Goal: Check status: Check status

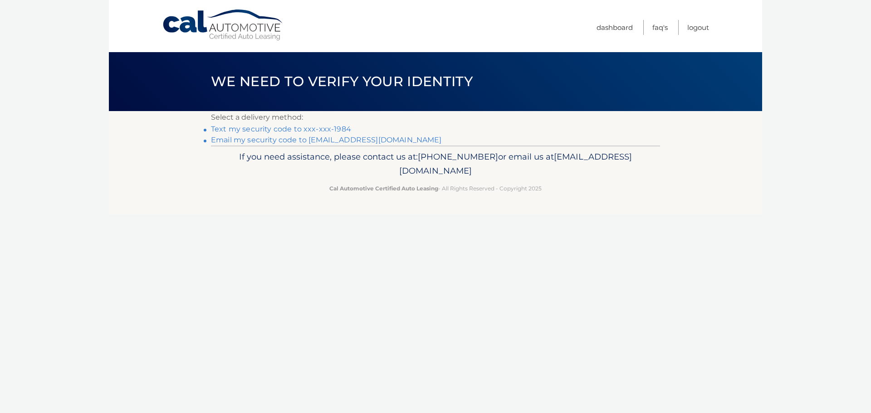
click at [255, 130] on link "Text my security code to xxx-xxx-1984" at bounding box center [281, 129] width 140 height 9
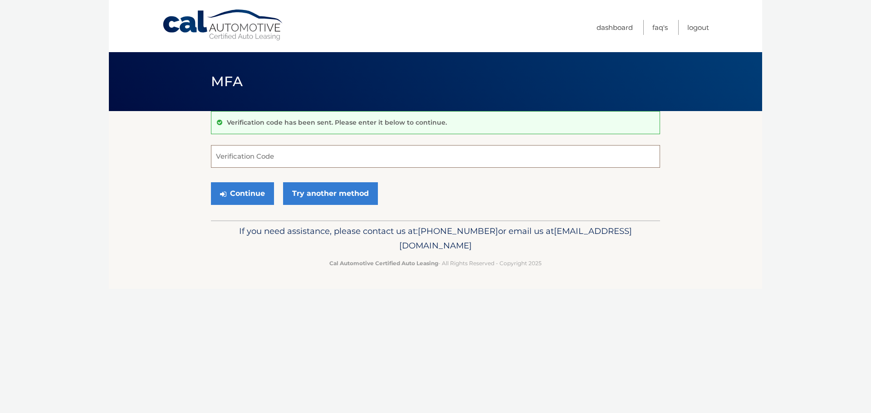
click at [257, 157] on input "Verification Code" at bounding box center [435, 156] width 449 height 23
type input "813097"
click at [250, 196] on button "Continue" at bounding box center [242, 193] width 63 height 23
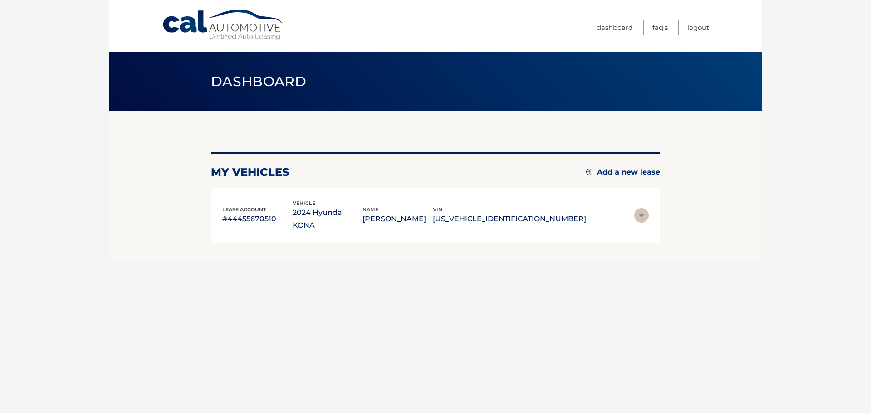
click at [640, 212] on img at bounding box center [641, 215] width 15 height 15
click at [643, 209] on img at bounding box center [641, 215] width 15 height 15
click at [639, 208] on img at bounding box center [641, 215] width 15 height 15
click at [244, 213] on p "#44455670510" at bounding box center [257, 219] width 70 height 13
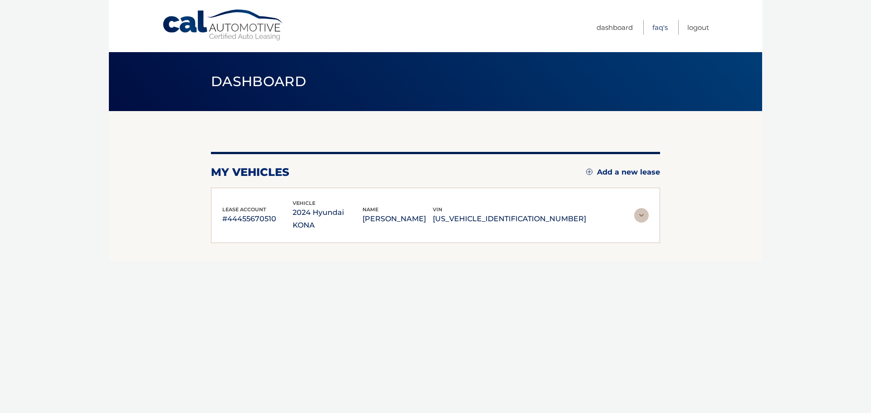
click at [660, 28] on link "FAQ's" at bounding box center [659, 27] width 15 height 15
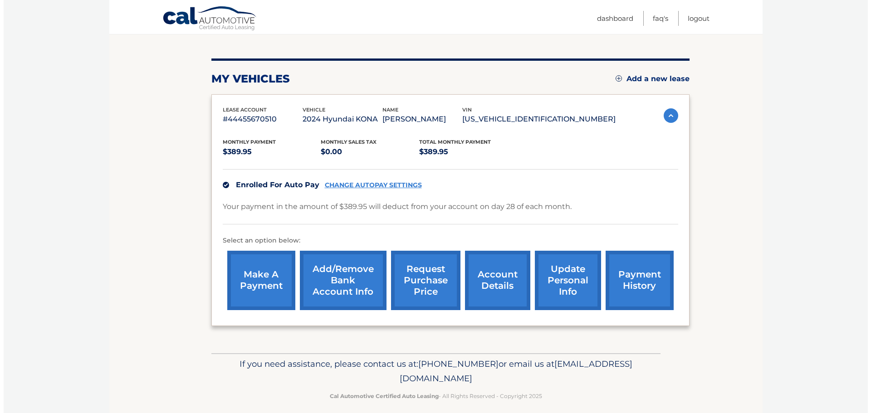
scroll to position [102, 0]
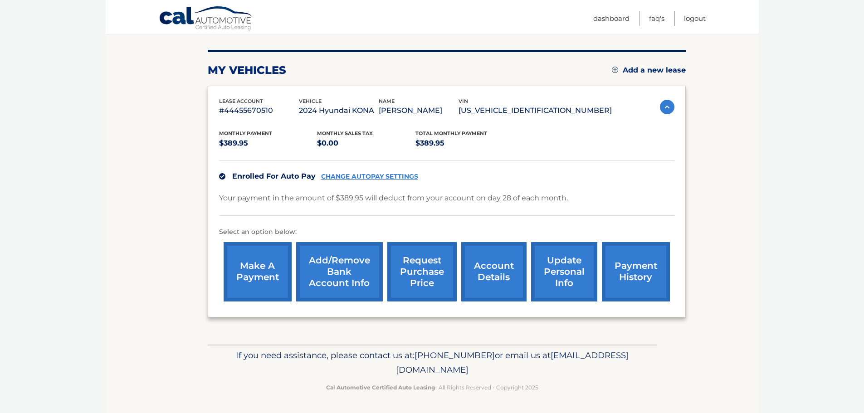
click at [423, 280] on link "request purchase price" at bounding box center [421, 271] width 69 height 59
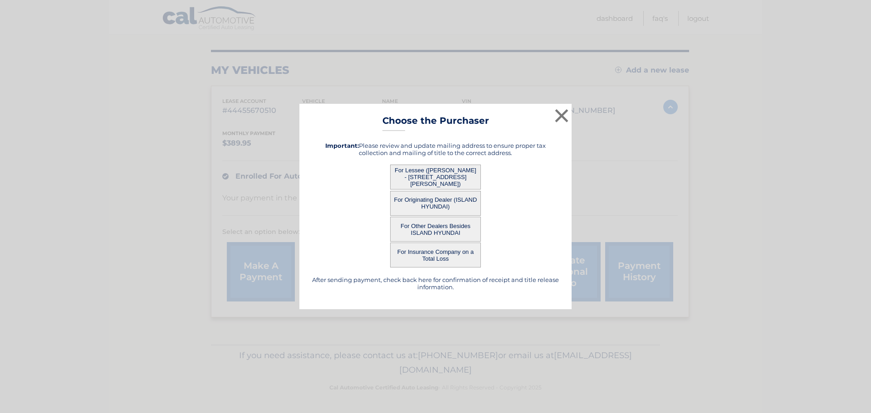
click at [411, 177] on button "For Lessee ([PERSON_NAME] - [STREET_ADDRESS][PERSON_NAME])" at bounding box center [435, 177] width 91 height 25
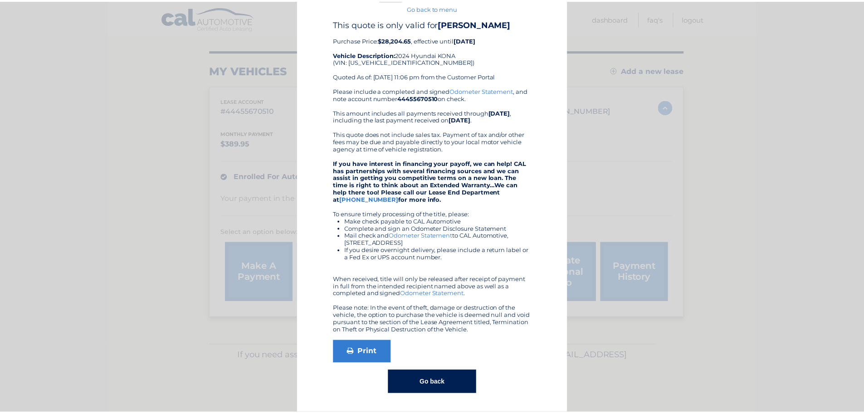
scroll to position [0, 0]
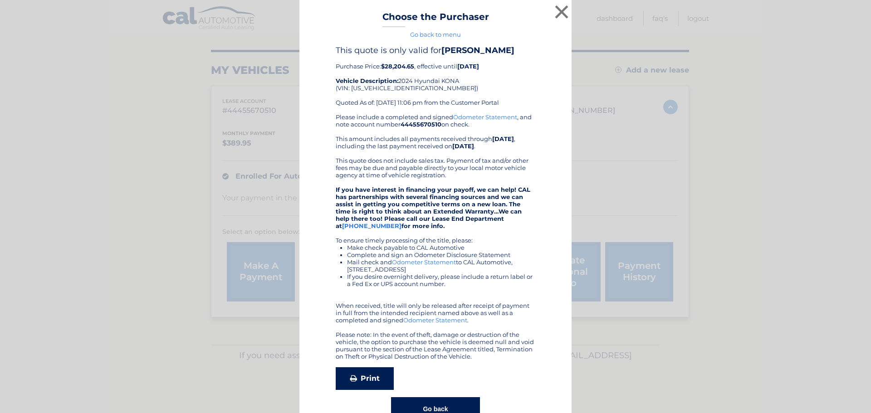
click at [359, 388] on link "Print" at bounding box center [365, 378] width 58 height 23
click at [563, 7] on button "×" at bounding box center [562, 12] width 18 height 18
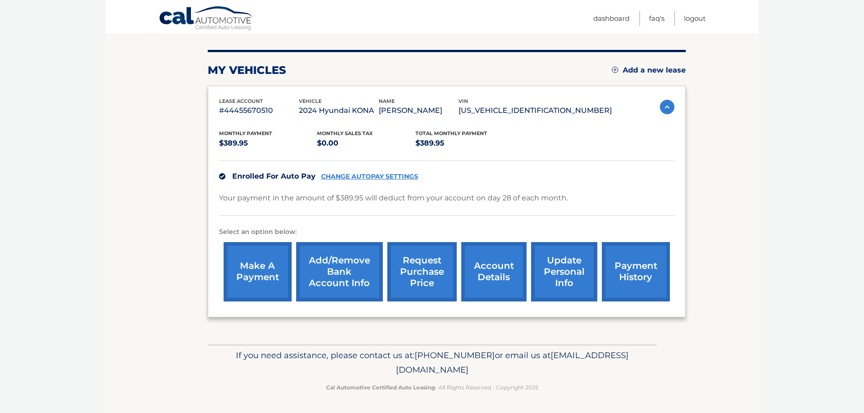
click at [489, 272] on link "account details" at bounding box center [493, 271] width 65 height 59
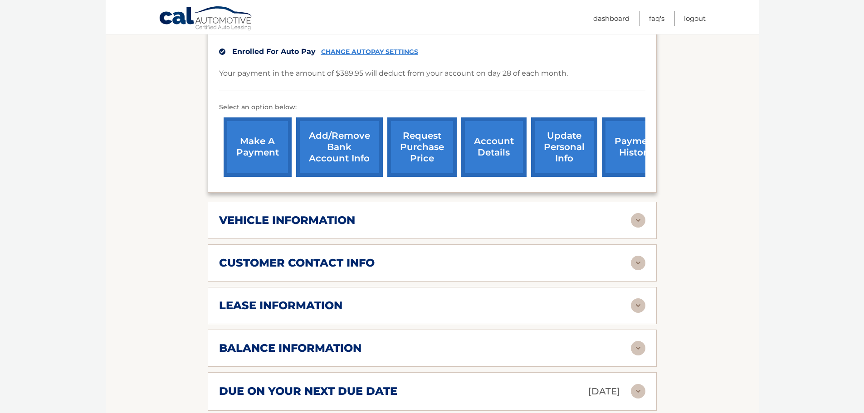
scroll to position [272, 0]
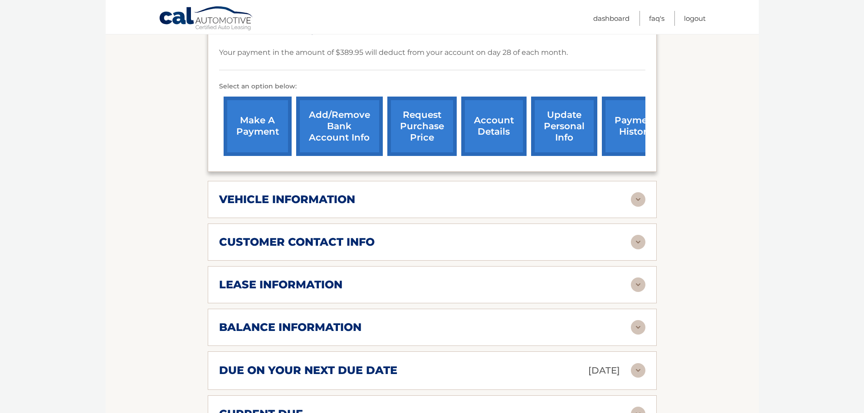
click at [351, 278] on div "lease information" at bounding box center [425, 285] width 412 height 14
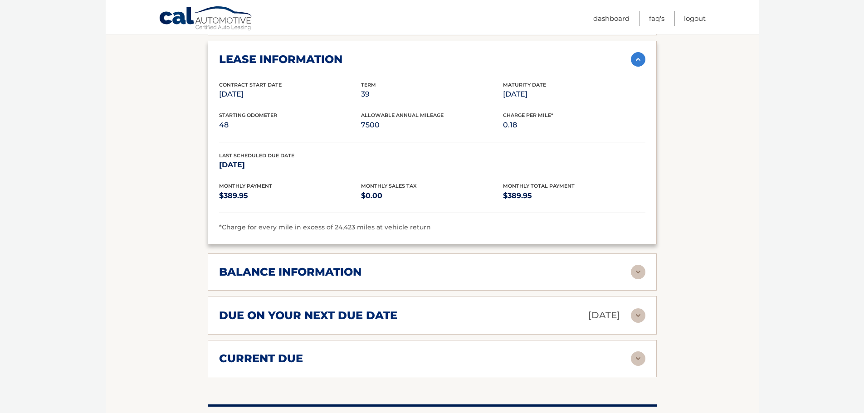
scroll to position [499, 0]
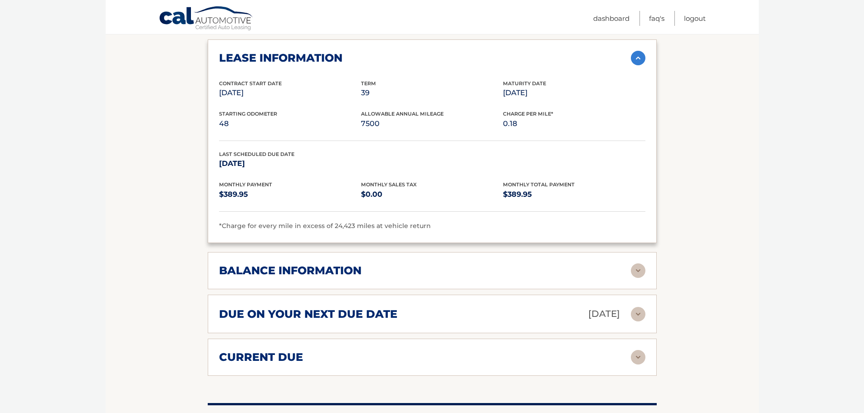
click at [299, 264] on h2 "balance information" at bounding box center [290, 271] width 142 height 14
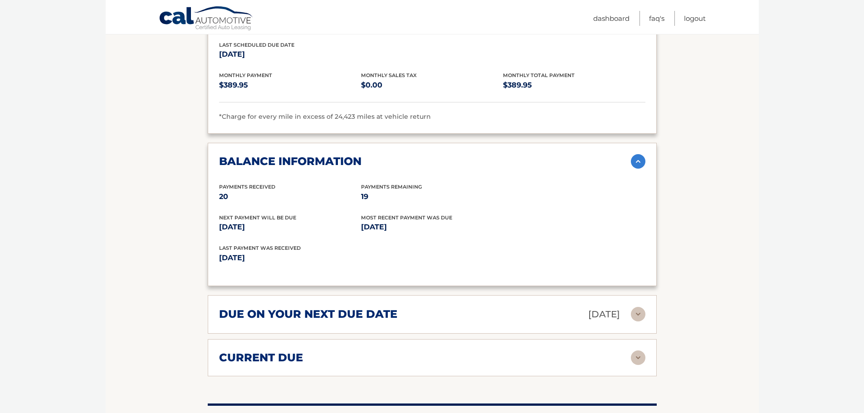
scroll to position [635, 0]
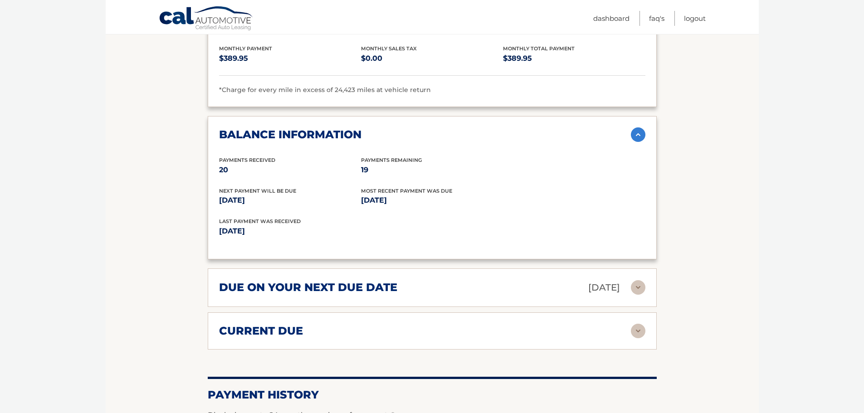
click at [541, 280] on div "due on your next due date [DATE]" at bounding box center [425, 288] width 412 height 16
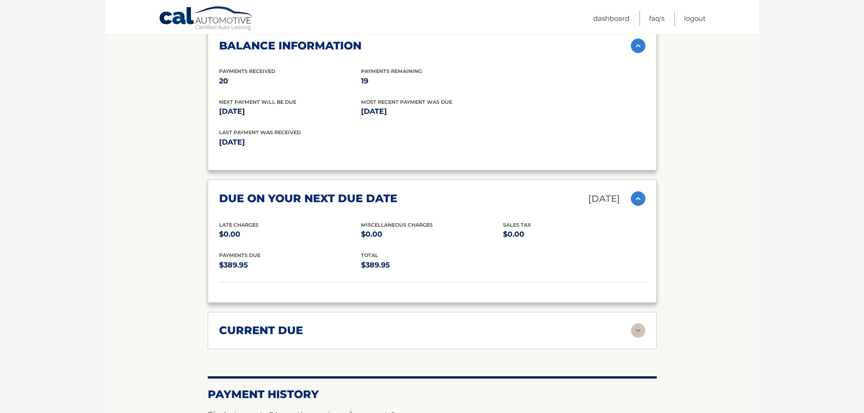
scroll to position [726, 0]
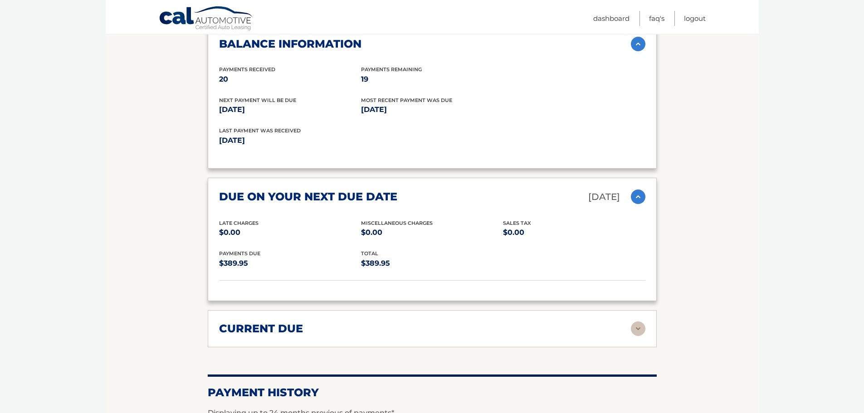
click at [500, 322] on div "current due" at bounding box center [425, 329] width 412 height 14
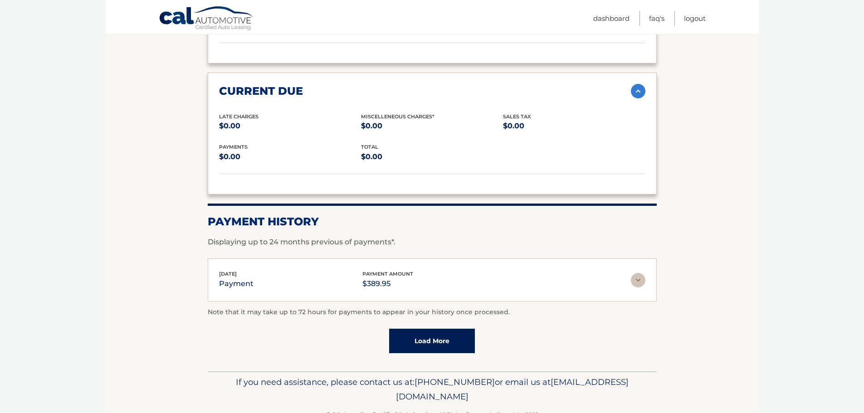
scroll to position [978, 0]
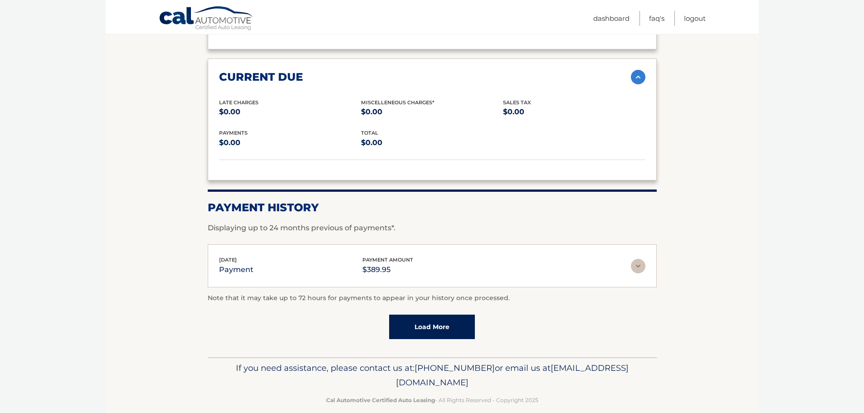
click at [434, 315] on link "Load More" at bounding box center [432, 327] width 86 height 24
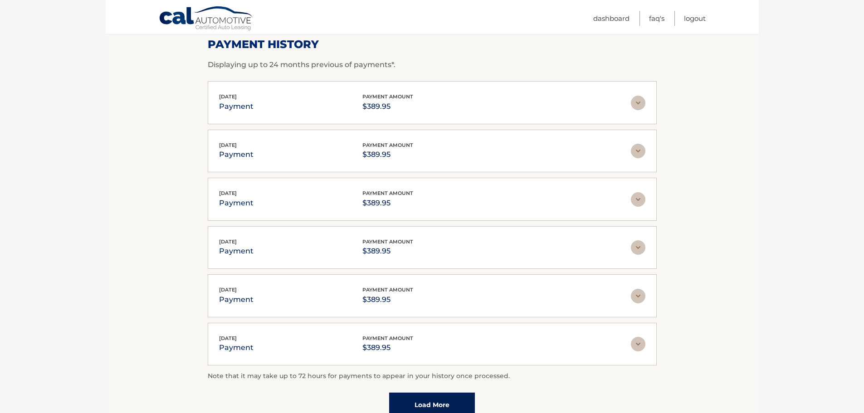
scroll to position [1159, 0]
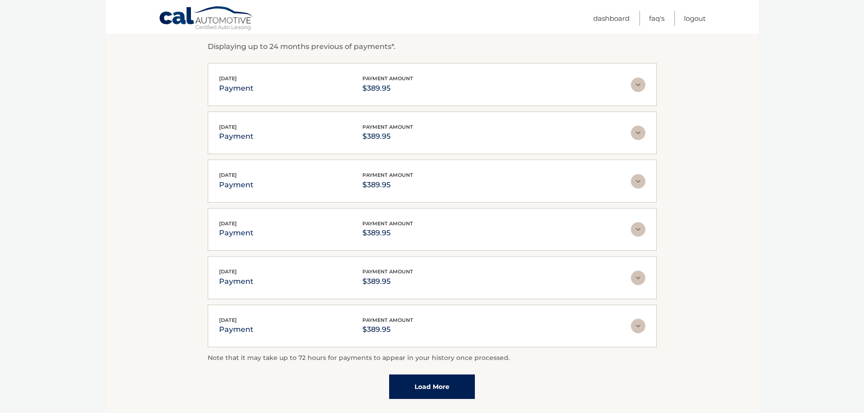
click at [414, 377] on link "Load More" at bounding box center [432, 387] width 86 height 24
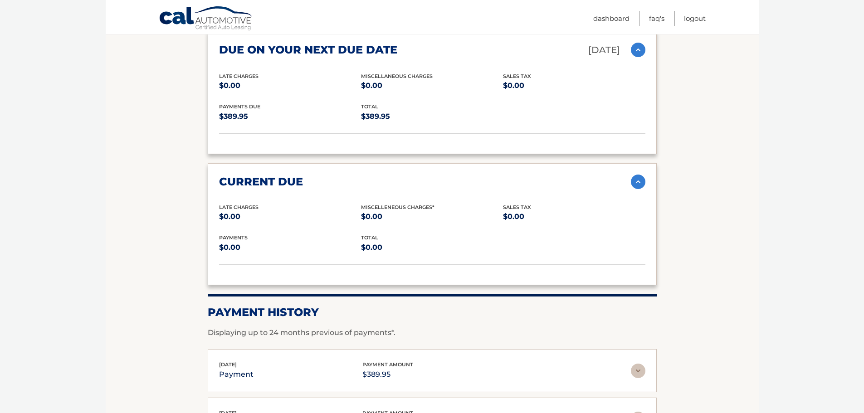
scroll to position [872, 0]
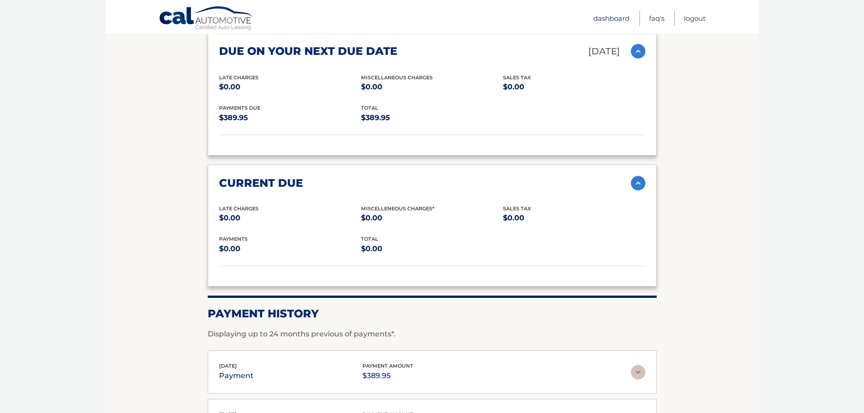
click at [616, 17] on link "Dashboard" at bounding box center [611, 18] width 36 height 15
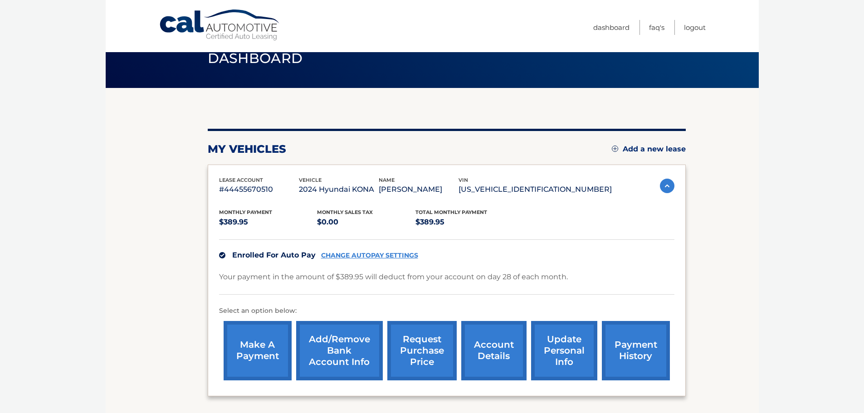
scroll to position [45, 0]
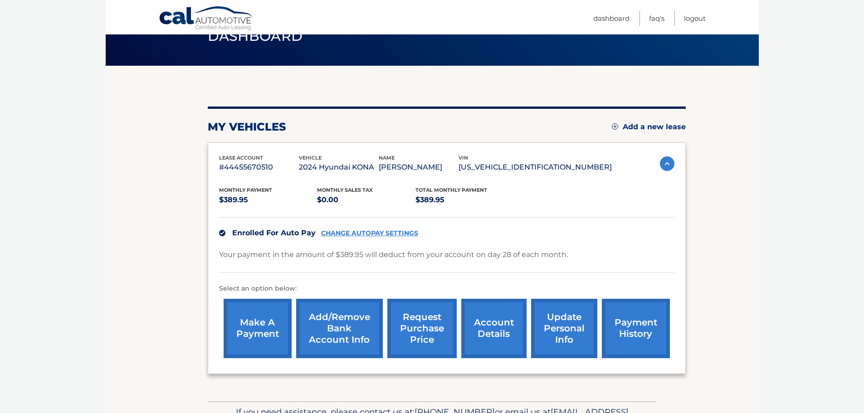
click at [489, 331] on link "account details" at bounding box center [493, 328] width 65 height 59
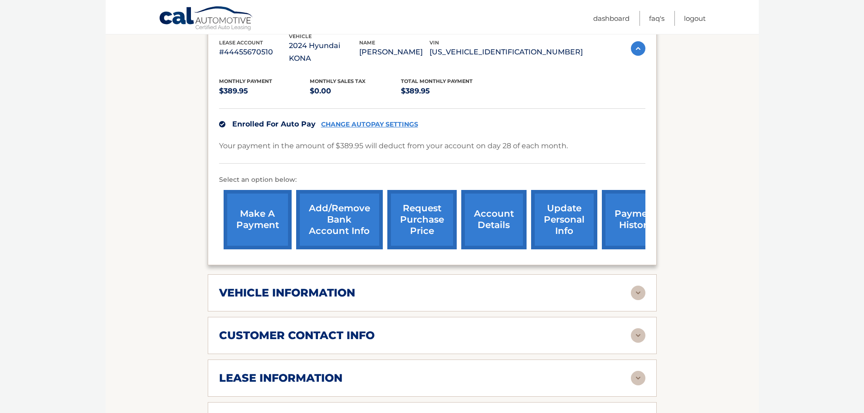
scroll to position [181, 0]
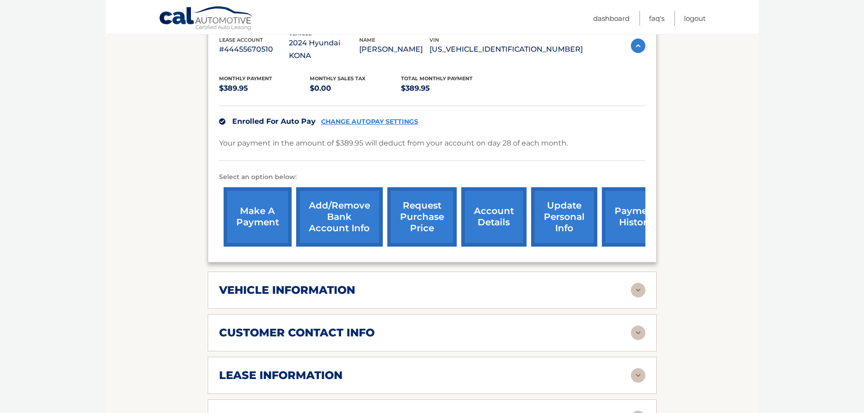
click at [317, 284] on h2 "vehicle information" at bounding box center [287, 291] width 136 height 14
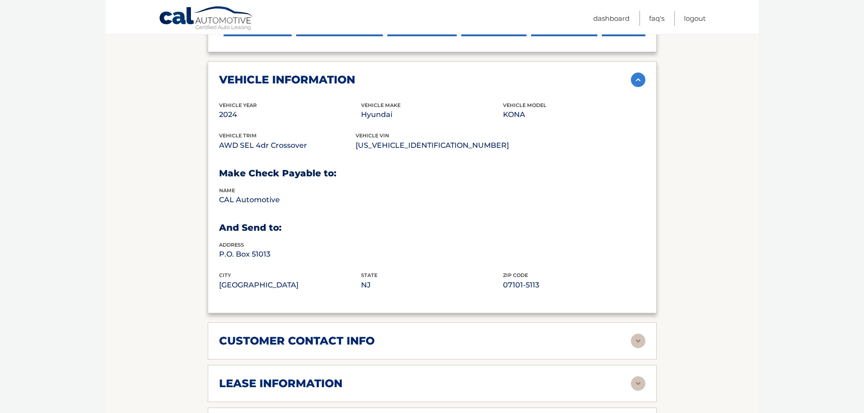
scroll to position [408, 0]
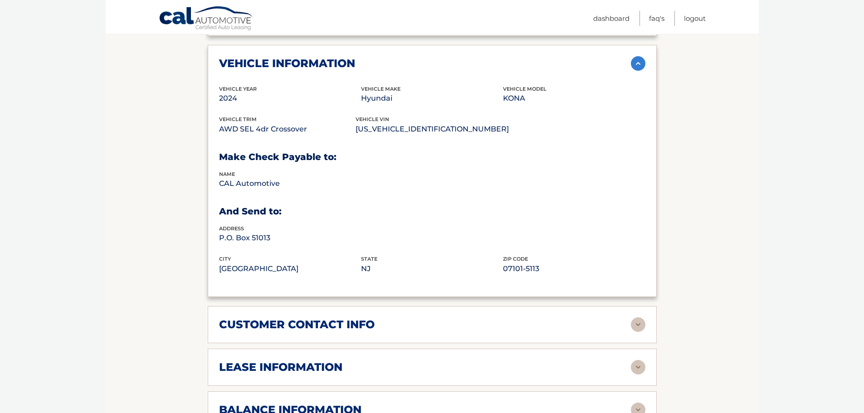
click at [255, 361] on h2 "lease information" at bounding box center [280, 368] width 123 height 14
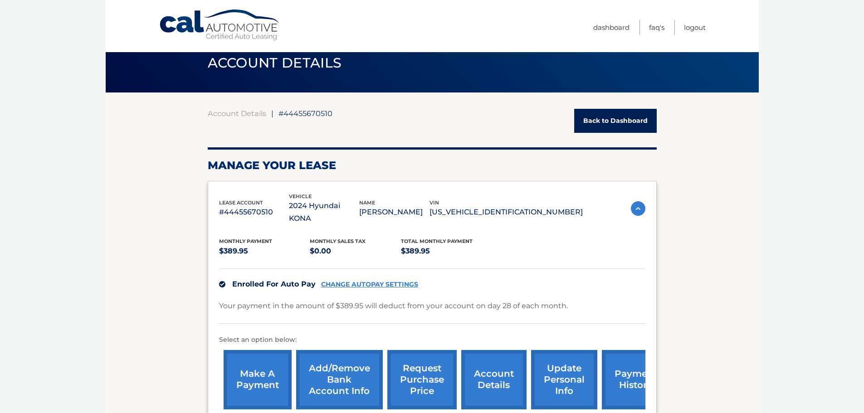
scroll to position [0, 0]
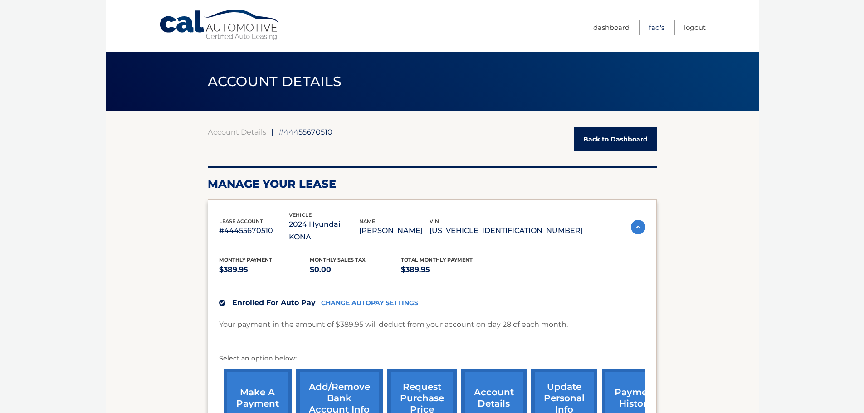
click at [653, 30] on link "FAQ's" at bounding box center [656, 27] width 15 height 15
